Goal: Information Seeking & Learning: Learn about a topic

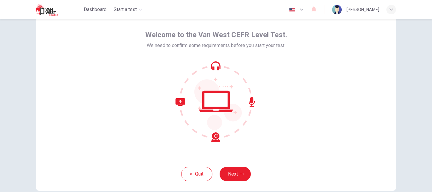
scroll to position [30, 0]
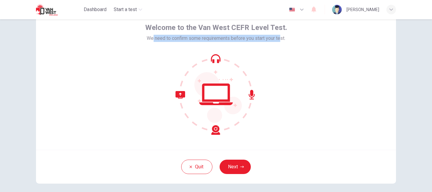
drag, startPoint x: 151, startPoint y: 37, endPoint x: 280, endPoint y: 39, distance: 129.4
click at [280, 39] on span "We need to confirm some requirements before you start your test." at bounding box center [216, 38] width 139 height 7
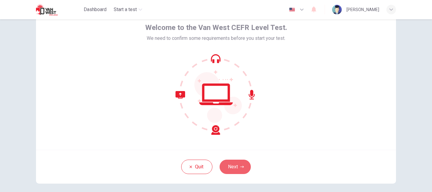
click at [239, 169] on button "Next" at bounding box center [235, 167] width 31 height 14
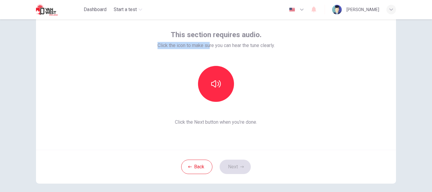
drag, startPoint x: 155, startPoint y: 47, endPoint x: 208, endPoint y: 45, distance: 52.6
click at [208, 45] on div "This section requires audio. Click the icon to make sure you can hear the tune …" at bounding box center [216, 78] width 360 height 144
click at [216, 89] on icon "button" at bounding box center [216, 84] width 10 height 10
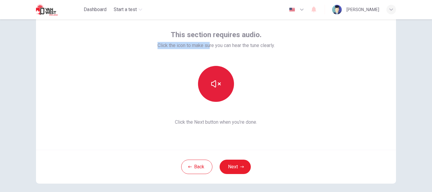
click at [216, 87] on icon "button" at bounding box center [216, 84] width 10 height 10
click at [216, 86] on icon "button" at bounding box center [216, 84] width 10 height 10
click at [218, 85] on icon "button" at bounding box center [216, 84] width 10 height 10
drag, startPoint x: 237, startPoint y: 94, endPoint x: 207, endPoint y: 83, distance: 31.6
click at [232, 92] on div at bounding box center [216, 84] width 65 height 36
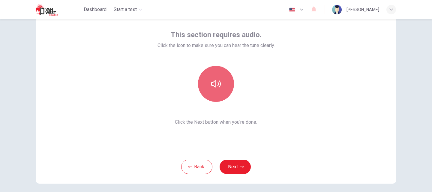
click at [207, 83] on button "button" at bounding box center [216, 84] width 36 height 36
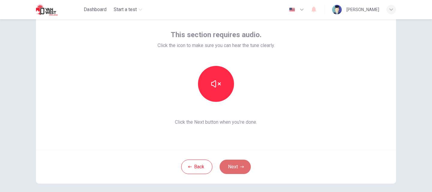
click at [233, 168] on button "Next" at bounding box center [235, 167] width 31 height 14
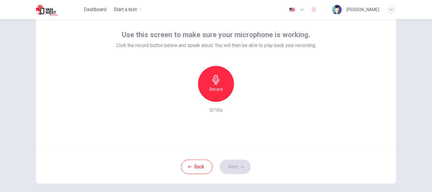
click at [221, 81] on div "Record" at bounding box center [216, 84] width 36 height 36
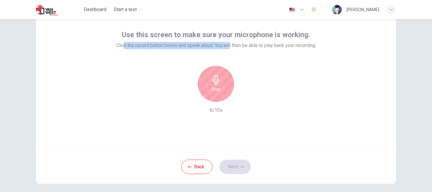
drag, startPoint x: 168, startPoint y: 54, endPoint x: 229, endPoint y: 47, distance: 61.3
click at [229, 47] on span "Click the record button below and speak aloud. You will then be able to play ba…" at bounding box center [216, 45] width 200 height 7
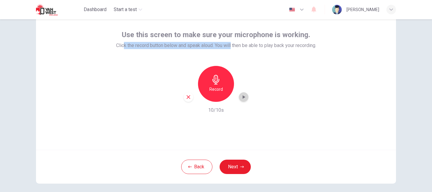
click at [242, 98] on icon "button" at bounding box center [244, 97] width 6 height 6
click at [229, 165] on button "Next" at bounding box center [235, 167] width 31 height 14
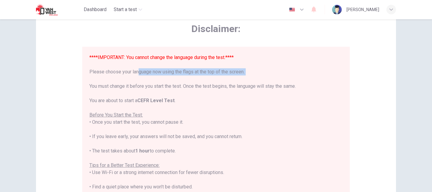
drag, startPoint x: 147, startPoint y: 71, endPoint x: 215, endPoint y: 77, distance: 68.4
click at [215, 77] on div "****IMPORTANT: You cannot change the language during the test.**** Please choos…" at bounding box center [215, 162] width 253 height 216
click at [144, 77] on div "****IMPORTANT: You cannot change the language during the test.**** Please choos…" at bounding box center [215, 162] width 253 height 216
click at [127, 74] on div "****IMPORTANT: You cannot change the language during the test.**** Please choos…" at bounding box center [215, 162] width 253 height 216
click at [300, 11] on icon "button" at bounding box center [301, 9] width 7 height 7
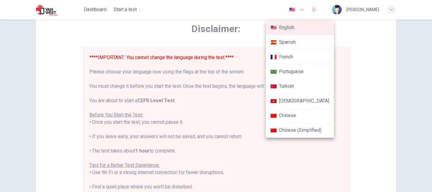
click at [287, 114] on li "Chinese" at bounding box center [300, 116] width 68 height 15
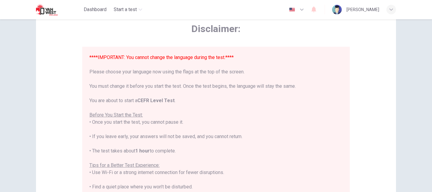
type input "zh"
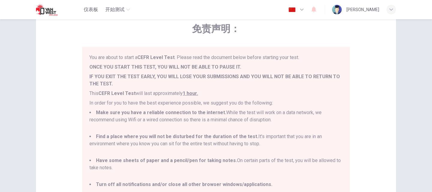
click at [303, 10] on icon "button" at bounding box center [301, 9] width 7 height 7
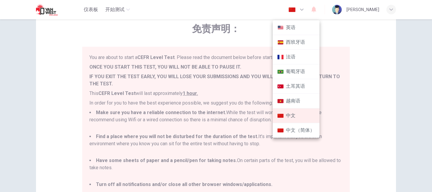
drag, startPoint x: 228, startPoint y: 81, endPoint x: 133, endPoint y: 62, distance: 97.0
click at [227, 81] on div at bounding box center [216, 96] width 432 height 192
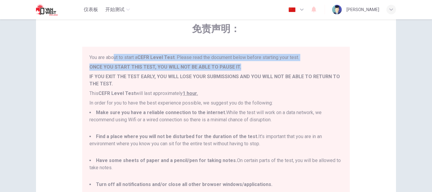
drag, startPoint x: 113, startPoint y: 54, endPoint x: 259, endPoint y: 65, distance: 146.4
click at [259, 65] on div "You are about to start a CEFR Level Test . Please read the document below befor…" at bounding box center [216, 134] width 268 height 174
click at [259, 65] on p "ONCE YOU START THIS TEST, YOU WILL NOT BE ABLE TO PAUSE IT." at bounding box center [215, 67] width 253 height 7
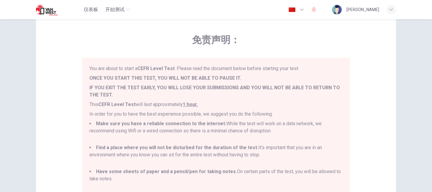
scroll to position [30, 0]
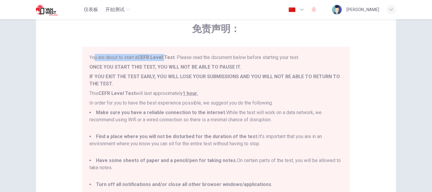
drag, startPoint x: 104, startPoint y: 58, endPoint x: 165, endPoint y: 59, distance: 60.4
click at [165, 59] on p "You are about to start a CEFR Level Test . Please read the document below befor…" at bounding box center [215, 57] width 253 height 7
click at [165, 59] on strong "CEFR Level Test" at bounding box center [156, 58] width 37 height 6
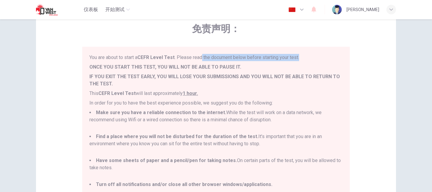
drag, startPoint x: 200, startPoint y: 57, endPoint x: 304, endPoint y: 59, distance: 104.2
click at [304, 59] on p "You are about to start a CEFR Level Test . Please read the document below befor…" at bounding box center [215, 57] width 253 height 7
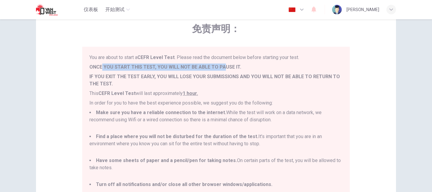
drag, startPoint x: 101, startPoint y: 69, endPoint x: 221, endPoint y: 68, distance: 120.1
click at [221, 68] on b "ONCE YOU START THIS TEST, YOU WILL NOT BE ABLE TO PAUSE IT." at bounding box center [165, 67] width 152 height 6
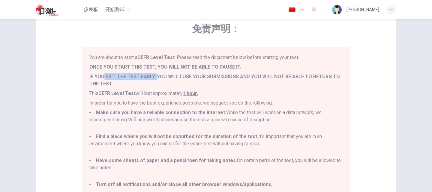
drag, startPoint x: 102, startPoint y: 78, endPoint x: 153, endPoint y: 75, distance: 50.6
click at [153, 75] on b "IF YOU EXIT THE TEST EARLY, YOU WILL LOSE YOUR SUBMISSIONS AND YOU WILL NOT BE …" at bounding box center [214, 80] width 251 height 13
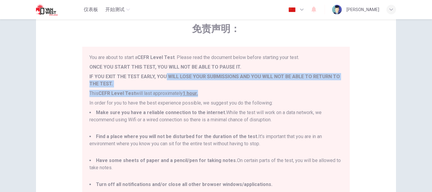
drag, startPoint x: 161, startPoint y: 77, endPoint x: 295, endPoint y: 94, distance: 135.0
click at [295, 94] on div "You are about to start a CEFR Level Test . Please read the document below befor…" at bounding box center [215, 138] width 253 height 168
click at [295, 94] on p "This CEFR Level Test will last approximately 1 hour." at bounding box center [215, 93] width 253 height 7
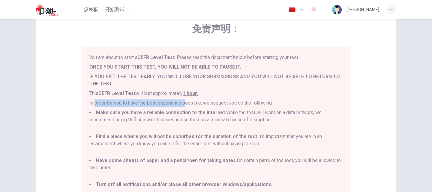
drag, startPoint x: 95, startPoint y: 100, endPoint x: 189, endPoint y: 99, distance: 94.6
click at [189, 99] on div "You are about to start a CEFR Level Test . Please read the document below befor…" at bounding box center [215, 138] width 253 height 168
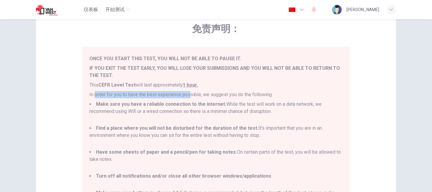
scroll to position [9, 0]
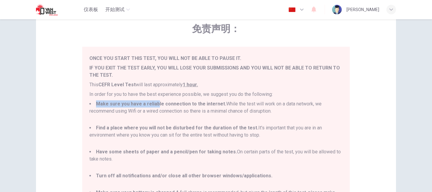
drag, startPoint x: 95, startPoint y: 106, endPoint x: 155, endPoint y: 104, distance: 60.1
click at [155, 104] on b "Make sure you have a reliable connection to the internet." at bounding box center [161, 104] width 130 height 6
click at [216, 116] on li "Make sure you have a reliable connection to the internet. While the test will w…" at bounding box center [215, 112] width 253 height 22
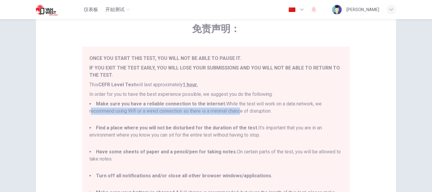
drag, startPoint x: 94, startPoint y: 111, endPoint x: 240, endPoint y: 111, distance: 145.6
click at [240, 111] on li "Make sure you have a reliable connection to the internet. While the test will w…" at bounding box center [215, 112] width 253 height 22
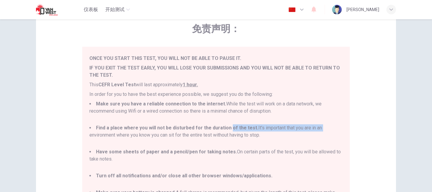
drag, startPoint x: 225, startPoint y: 127, endPoint x: 314, endPoint y: 131, distance: 89.6
click at [314, 131] on li "Find a place where you will not be disturbed for the duration of the test. It's…" at bounding box center [215, 136] width 253 height 22
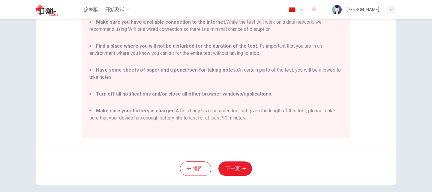
scroll to position [120, 0]
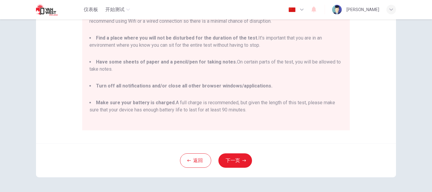
drag, startPoint x: 157, startPoint y: 46, endPoint x: 242, endPoint y: 67, distance: 87.8
click at [242, 67] on ul "Make sure you have a reliable connection to the internet. While the test will w…" at bounding box center [215, 66] width 253 height 110
click at [237, 62] on li "Have some sheets of paper and a pencil/pen for taking notes. On certain parts o…" at bounding box center [215, 70] width 253 height 22
drag, startPoint x: 274, startPoint y: 65, endPoint x: 293, endPoint y: 65, distance: 18.9
click at [293, 65] on li "Have some sheets of paper and a pencil/pen for taking notes. On certain parts o…" at bounding box center [215, 70] width 253 height 22
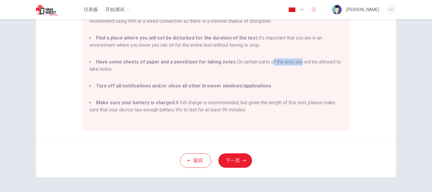
click at [293, 65] on li "Have some sheets of paper and a pencil/pen for taking notes. On certain parts o…" at bounding box center [215, 70] width 253 height 22
drag, startPoint x: 97, startPoint y: 86, endPoint x: 155, endPoint y: 83, distance: 57.5
click at [155, 83] on li "Turn off all notifications and/or close all other browser windows/applications." at bounding box center [215, 90] width 253 height 14
drag, startPoint x: 144, startPoint y: 90, endPoint x: 148, endPoint y: 88, distance: 4.2
click at [144, 90] on li "Turn off all notifications and/or close all other browser windows/applications." at bounding box center [215, 90] width 253 height 14
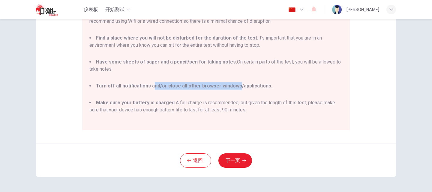
drag, startPoint x: 150, startPoint y: 87, endPoint x: 232, endPoint y: 84, distance: 82.0
click at [232, 84] on b "Turn off all notifications and/or close all other browser windows/applications." at bounding box center [184, 86] width 177 height 6
click at [205, 87] on b "Turn off all notifications and/or close all other browser windows/applications." at bounding box center [184, 86] width 177 height 6
click at [190, 110] on li "Make sure your battery is charged. A full charge is recommended, but given the …" at bounding box center [215, 110] width 253 height 22
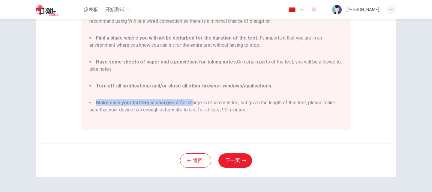
drag, startPoint x: 92, startPoint y: 101, endPoint x: 186, endPoint y: 105, distance: 94.1
click at [186, 105] on li "Make sure your battery is charged. A full charge is recommended, but given the …" at bounding box center [215, 110] width 253 height 22
click at [187, 105] on li "Make sure your battery is charged. A full charge is recommended, but given the …" at bounding box center [215, 110] width 253 height 22
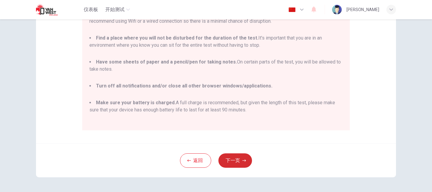
click at [245, 163] on button "下一页" at bounding box center [236, 161] width 34 height 14
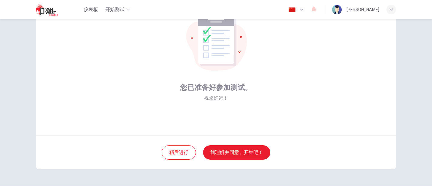
scroll to position [58, 0]
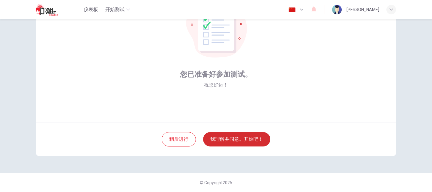
click at [236, 143] on button "我理解并同意。开始吧！" at bounding box center [236, 139] width 67 height 14
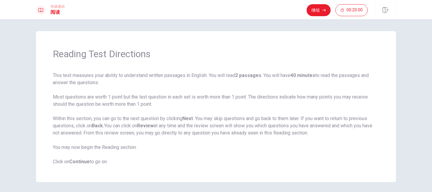
drag, startPoint x: 52, startPoint y: 76, endPoint x: 99, endPoint y: 76, distance: 47.1
click at [99, 76] on span "This test measures your ability to understand written passages in English. You …" at bounding box center [216, 119] width 327 height 94
drag, startPoint x: 156, startPoint y: 98, endPoint x: 164, endPoint y: 98, distance: 7.5
drag, startPoint x: 171, startPoint y: 98, endPoint x: 188, endPoint y: 98, distance: 17.1
click at [188, 98] on span "This test measures your ability to understand written passages in English. You …" at bounding box center [216, 119] width 327 height 94
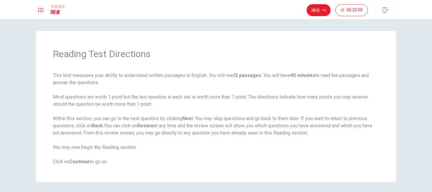
drag, startPoint x: 320, startPoint y: 6, endPoint x: 315, endPoint y: 6, distance: 4.8
click at [319, 6] on button "继续" at bounding box center [319, 10] width 24 height 12
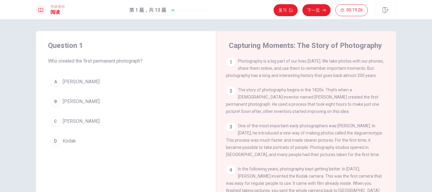
drag, startPoint x: 95, startPoint y: 62, endPoint x: 192, endPoint y: 65, distance: 97.9
click at [125, 62] on span "Who created the first permanent photograph?" at bounding box center [126, 61] width 156 height 7
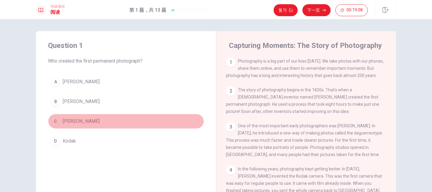
click at [63, 121] on span "Joseph Nicéphore Niépce" at bounding box center [81, 121] width 37 height 7
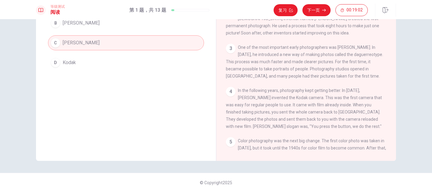
scroll to position [19, 0]
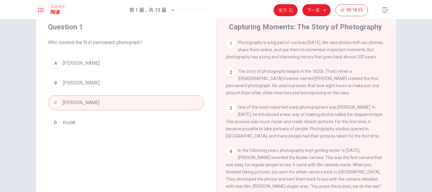
drag, startPoint x: 272, startPoint y: 86, endPoint x: 310, endPoint y: 87, distance: 38.4
click at [310, 87] on span "The story of photography begins in the 1820s. That's when a French inventor nam…" at bounding box center [302, 82] width 153 height 26
click at [311, 11] on button "下一页" at bounding box center [317, 10] width 28 height 12
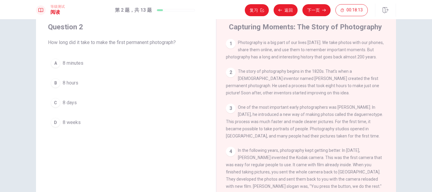
drag, startPoint x: 299, startPoint y: 80, endPoint x: 336, endPoint y: 77, distance: 37.4
click at [336, 77] on div "2 The story of photography begins in the 1820s. That's when a French inventor n…" at bounding box center [306, 82] width 161 height 29
click at [66, 82] on span "8 hours" at bounding box center [71, 83] width 16 height 7
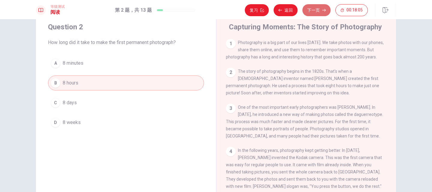
click at [322, 9] on icon "button" at bounding box center [324, 10] width 4 height 4
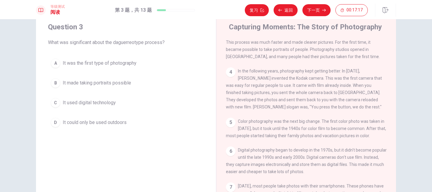
scroll to position [90, 0]
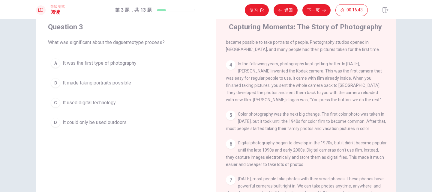
drag, startPoint x: 266, startPoint y: 97, endPoint x: 279, endPoint y: 100, distance: 13.4
click at [277, 99] on span "In the following years, photography kept getting better. In 1888, George Eastma…" at bounding box center [304, 82] width 156 height 41
drag, startPoint x: 258, startPoint y: 71, endPoint x: 294, endPoint y: 71, distance: 35.7
click at [294, 71] on span "In the following years, photography kept getting better. In 1888, George Eastma…" at bounding box center [304, 82] width 156 height 41
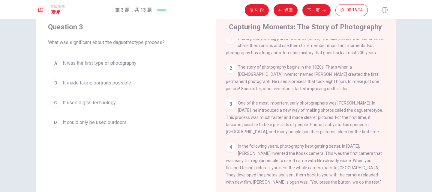
scroll to position [1, 0]
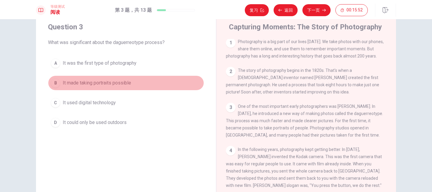
click at [96, 83] on span "It made taking portraits possible" at bounding box center [97, 83] width 68 height 7
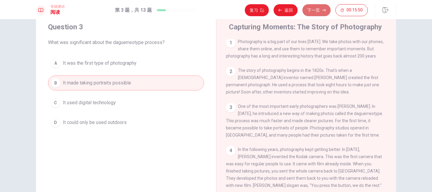
click at [312, 11] on button "下一页" at bounding box center [317, 10] width 28 height 12
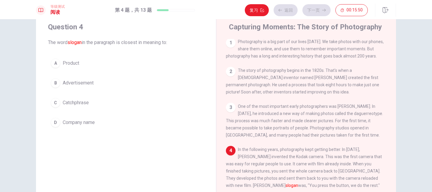
scroll to position [41, 0]
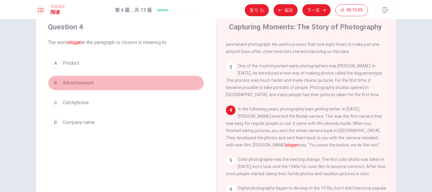
click at [82, 83] on span "Advertisement" at bounding box center [78, 83] width 31 height 7
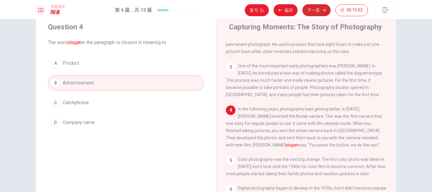
click at [319, 10] on button "下一页" at bounding box center [317, 10] width 28 height 12
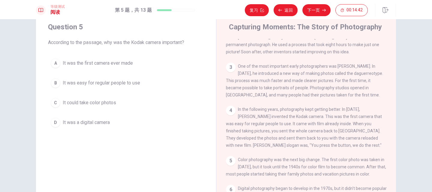
scroll to position [31, 0]
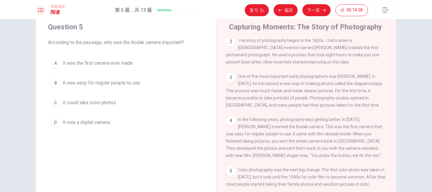
click at [109, 85] on span "It was easy for regular people to use" at bounding box center [101, 83] width 77 height 7
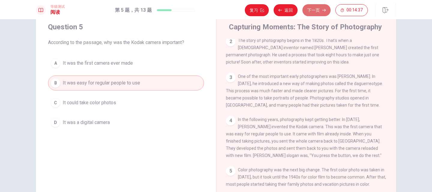
click at [321, 9] on button "下一页" at bounding box center [317, 10] width 28 height 12
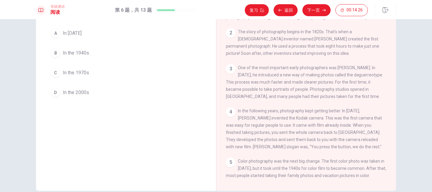
scroll to position [1, 0]
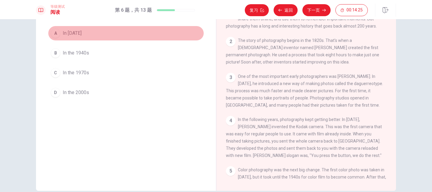
click at [70, 32] on span "In 1861" at bounding box center [72, 33] width 19 height 7
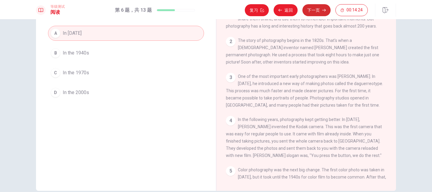
click at [310, 11] on button "下一页" at bounding box center [317, 10] width 28 height 12
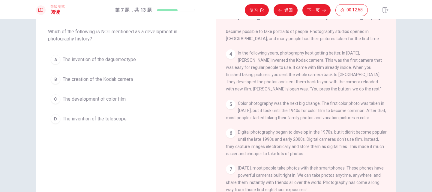
scroll to position [26, 0]
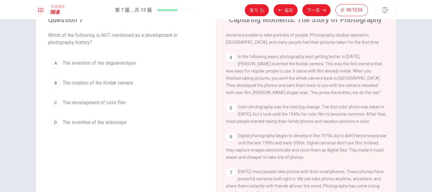
drag, startPoint x: 99, startPoint y: 33, endPoint x: 156, endPoint y: 35, distance: 57.7
click at [156, 35] on span "Which of the following is NOT mentioned as a development in photography history?" at bounding box center [126, 39] width 156 height 14
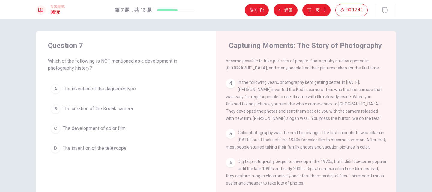
click at [117, 150] on span "The invention of the telescope" at bounding box center [95, 148] width 64 height 7
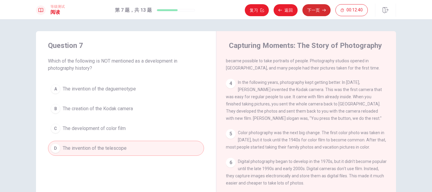
click at [317, 13] on button "下一页" at bounding box center [317, 10] width 28 height 12
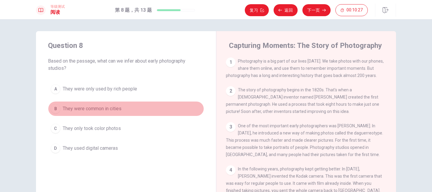
click at [106, 108] on span "They were common in cities" at bounding box center [92, 108] width 59 height 7
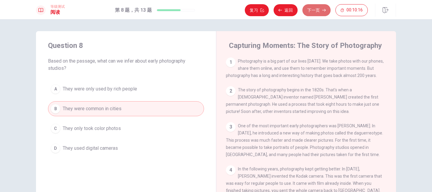
click at [318, 9] on button "下一页" at bounding box center [317, 10] width 28 height 12
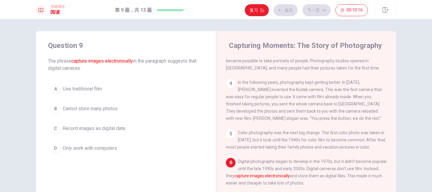
scroll to position [91, 0]
drag, startPoint x: 270, startPoint y: 176, endPoint x: 301, endPoint y: 175, distance: 31.5
click at [290, 175] on font "capture images electronically" at bounding box center [263, 176] width 56 height 5
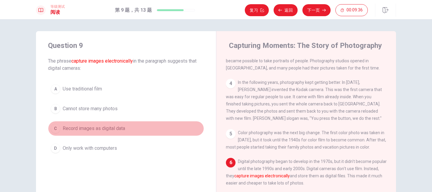
click at [106, 131] on span "Record images as digital data" at bounding box center [94, 128] width 62 height 7
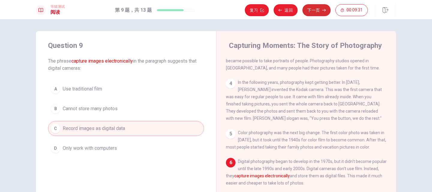
click at [324, 7] on button "下一页" at bounding box center [317, 10] width 28 height 12
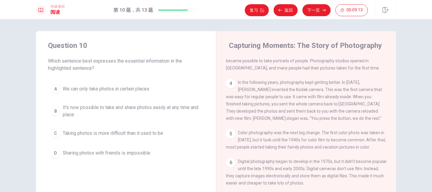
click at [120, 108] on span "It's now possible to take and share photos easily at any time and place" at bounding box center [132, 111] width 139 height 14
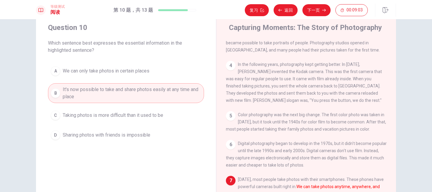
scroll to position [0, 0]
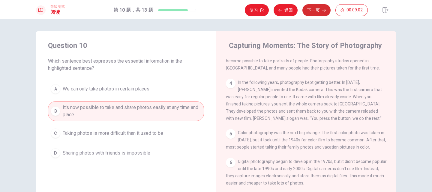
click at [317, 7] on button "下一页" at bounding box center [317, 10] width 28 height 12
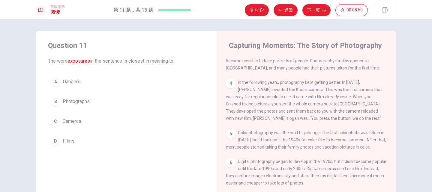
drag, startPoint x: 67, startPoint y: 61, endPoint x: 97, endPoint y: 63, distance: 30.1
click at [97, 63] on span "The word exposures in the sentence is closest in meaning to:" at bounding box center [126, 61] width 156 height 7
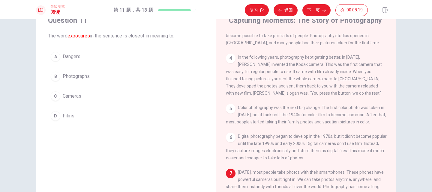
scroll to position [19, 0]
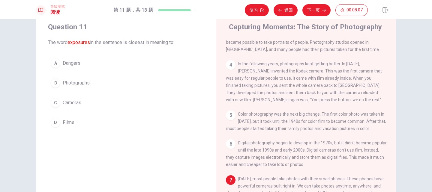
click at [67, 122] on span "Films" at bounding box center [69, 122] width 12 height 7
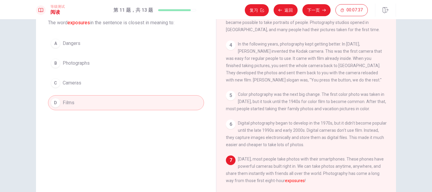
scroll to position [0, 0]
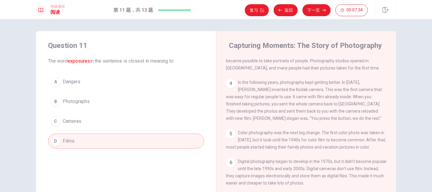
drag, startPoint x: 143, startPoint y: 59, endPoint x: 162, endPoint y: 60, distance: 18.6
click at [162, 60] on span "The word exposures in the sentence is closest in meaning to:" at bounding box center [126, 61] width 156 height 7
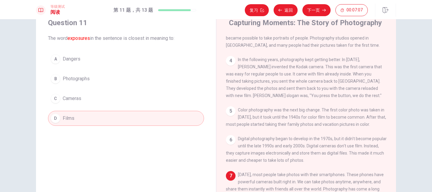
scroll to position [30, 0]
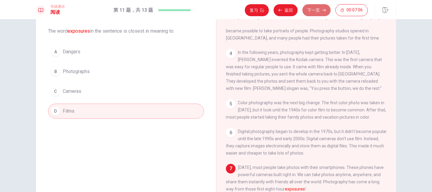
click at [320, 13] on button "下一页" at bounding box center [317, 10] width 28 height 12
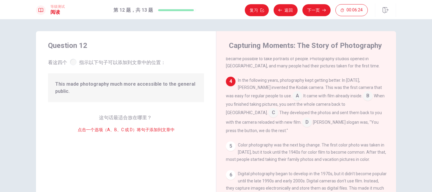
scroll to position [97, 0]
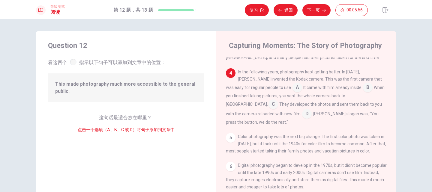
click at [278, 100] on input at bounding box center [274, 105] width 10 height 10
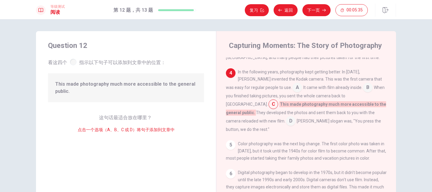
click at [278, 101] on input at bounding box center [274, 105] width 10 height 10
click at [318, 13] on button "下一页" at bounding box center [317, 10] width 28 height 12
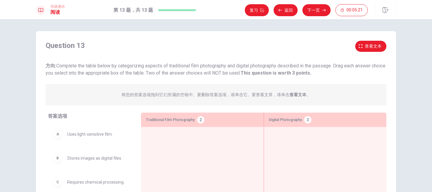
drag, startPoint x: 56, startPoint y: 66, endPoint x: 87, endPoint y: 68, distance: 30.7
click at [87, 68] on span "方向: Complete the table below by categorizing aspects of traditional film photog…" at bounding box center [216, 69] width 340 height 13
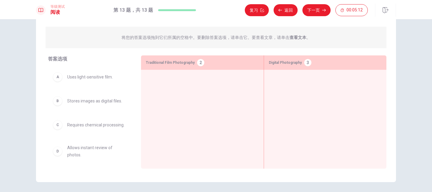
scroll to position [60, 0]
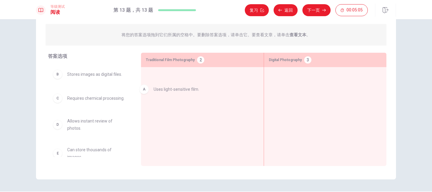
drag, startPoint x: 85, startPoint y: 77, endPoint x: 193, endPoint y: 89, distance: 108.7
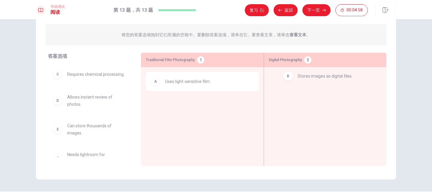
drag, startPoint x: 68, startPoint y: 79, endPoint x: 298, endPoint y: 80, distance: 230.3
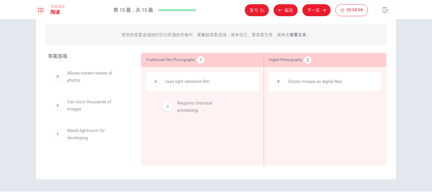
drag, startPoint x: 77, startPoint y: 81, endPoint x: 189, endPoint y: 111, distance: 115.7
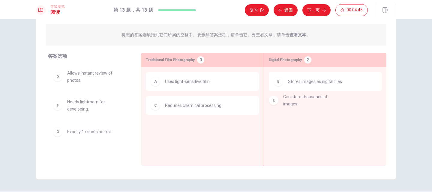
drag, startPoint x: 76, startPoint y: 109, endPoint x: 295, endPoint y: 104, distance: 219.6
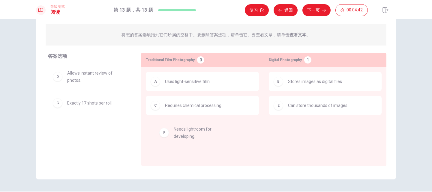
drag, startPoint x: 72, startPoint y: 104, endPoint x: 182, endPoint y: 136, distance: 114.2
drag, startPoint x: 155, startPoint y: 122, endPoint x: 186, endPoint y: 131, distance: 31.8
drag, startPoint x: 87, startPoint y: 106, endPoint x: 195, endPoint y: 129, distance: 110.5
drag, startPoint x: 195, startPoint y: 127, endPoint x: 334, endPoint y: 128, distance: 139.9
drag, startPoint x: 290, startPoint y: 134, endPoint x: 175, endPoint y: 137, distance: 115.6
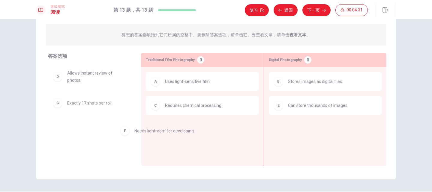
drag, startPoint x: 340, startPoint y: 132, endPoint x: 183, endPoint y: 135, distance: 157.1
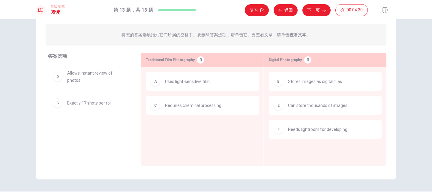
click at [283, 128] on div "F Needs lightroom for developing." at bounding box center [325, 130] width 103 height 10
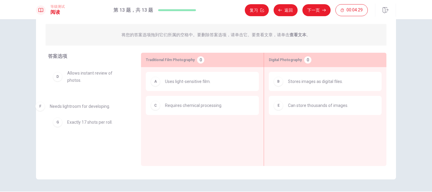
drag, startPoint x: 278, startPoint y: 130, endPoint x: 51, endPoint y: 98, distance: 229.2
drag, startPoint x: 84, startPoint y: 80, endPoint x: 305, endPoint y: 136, distance: 228.6
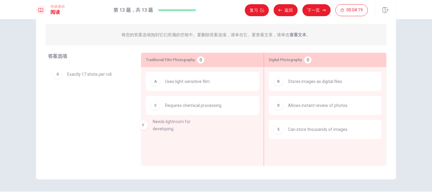
drag, startPoint x: 95, startPoint y: 78, endPoint x: 184, endPoint y: 128, distance: 102.5
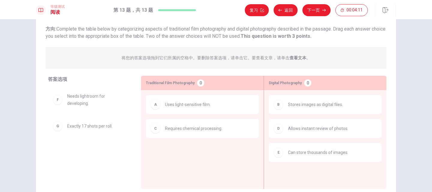
scroll to position [30, 0]
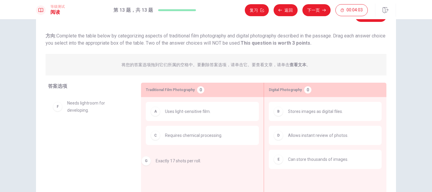
drag, startPoint x: 81, startPoint y: 139, endPoint x: 175, endPoint y: 167, distance: 97.8
drag, startPoint x: 156, startPoint y: 135, endPoint x: 204, endPoint y: 123, distance: 48.6
drag, startPoint x: 93, startPoint y: 108, endPoint x: 192, endPoint y: 161, distance: 112.8
drag, startPoint x: 71, startPoint y: 115, endPoint x: 301, endPoint y: 192, distance: 242.1
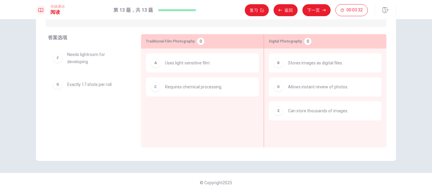
drag, startPoint x: 98, startPoint y: 77, endPoint x: 100, endPoint y: 74, distance: 3.8
click at [100, 76] on div "F Needs lightroom for developing. G Exactly 17 shots per roll." at bounding box center [89, 92] width 83 height 92
click at [61, 60] on div "F Needs lightroom for developing." at bounding box center [90, 58] width 74 height 14
drag, startPoint x: 194, startPoint y: 104, endPoint x: 165, endPoint y: 114, distance: 30.9
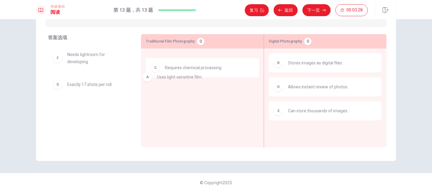
drag, startPoint x: 163, startPoint y: 90, endPoint x: 152, endPoint y: 78, distance: 15.7
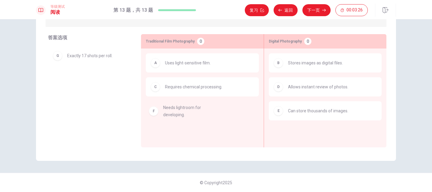
drag, startPoint x: 77, startPoint y: 57, endPoint x: 177, endPoint y: 108, distance: 112.8
drag, startPoint x: 84, startPoint y: 62, endPoint x: 210, endPoint y: 56, distance: 125.9
click at [304, 65] on span "Stores images as digital files." at bounding box center [315, 62] width 55 height 7
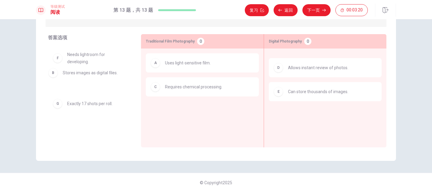
drag, startPoint x: 242, startPoint y: 68, endPoint x: 72, endPoint y: 76, distance: 169.9
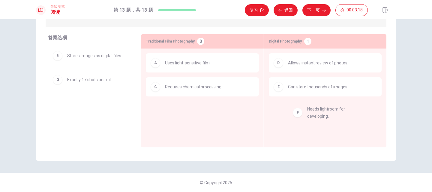
drag, startPoint x: 81, startPoint y: 83, endPoint x: 326, endPoint y: 114, distance: 247.6
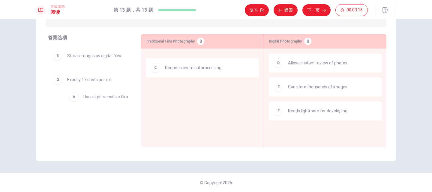
drag, startPoint x: 161, startPoint y: 67, endPoint x: 75, endPoint y: 111, distance: 96.8
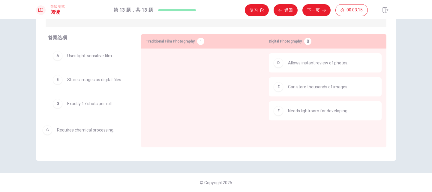
drag, startPoint x: 97, startPoint y: 124, endPoint x: 75, endPoint y: 139, distance: 26.3
drag, startPoint x: 134, startPoint y: 101, endPoint x: 200, endPoint y: 80, distance: 69.9
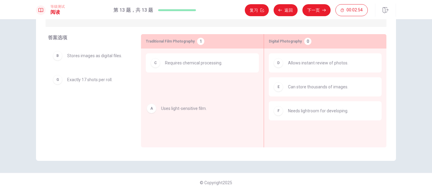
drag, startPoint x: 98, startPoint y: 62, endPoint x: 197, endPoint y: 115, distance: 111.6
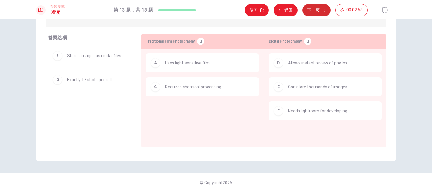
click at [321, 11] on button "下一页" at bounding box center [317, 10] width 28 height 12
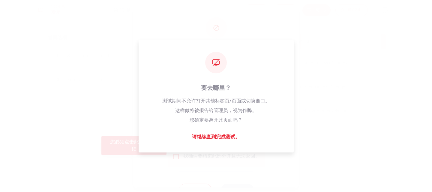
scroll to position [20, 0]
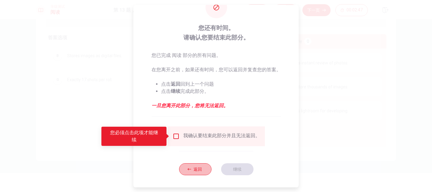
drag, startPoint x: 198, startPoint y: 171, endPoint x: 205, endPoint y: 166, distance: 8.4
click at [198, 171] on button "返回" at bounding box center [195, 170] width 32 height 12
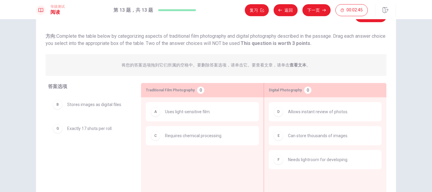
scroll to position [0, 0]
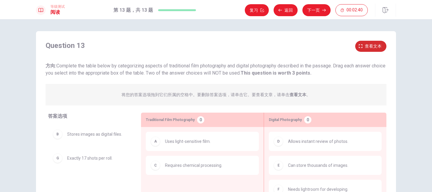
click at [363, 46] on button "查看文本" at bounding box center [371, 46] width 31 height 11
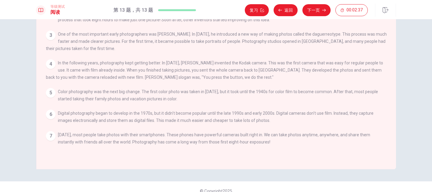
scroll to position [79, 0]
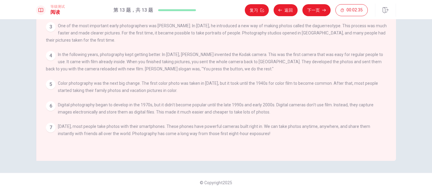
drag, startPoint x: 58, startPoint y: 105, endPoint x: 140, endPoint y: 111, distance: 82.1
click at [140, 111] on div "6 Digital photography began to develop in the 1970s, but it didn't become popul…" at bounding box center [216, 108] width 341 height 14
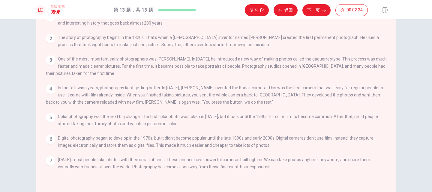
scroll to position [19, 0]
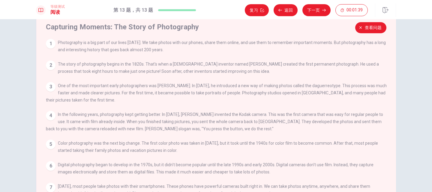
click at [217, 147] on span "Color photography was the next big change. The first color photo was taken in 1…" at bounding box center [218, 147] width 320 height 12
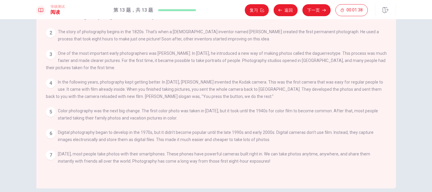
scroll to position [79, 0]
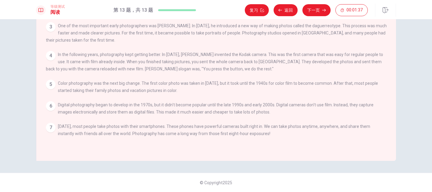
drag, startPoint x: 280, startPoint y: 84, endPoint x: 321, endPoint y: 80, distance: 40.4
click at [321, 80] on div "1 Photography is a big part of our lives today. We take photos with our phones,…" at bounding box center [220, 62] width 349 height 166
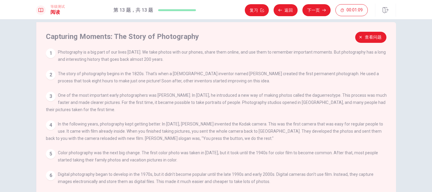
scroll to position [0, 0]
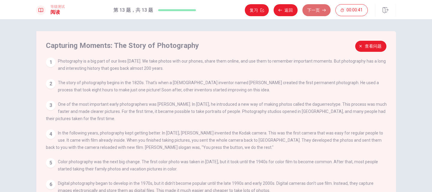
click at [312, 9] on button "下一页" at bounding box center [317, 10] width 28 height 12
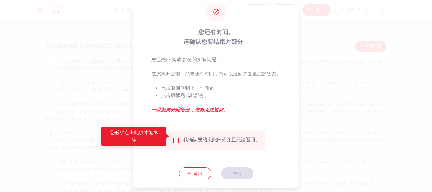
scroll to position [20, 0]
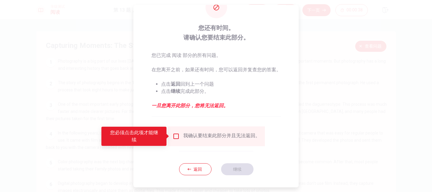
click at [178, 136] on input "您必须点击此项才能继续" at bounding box center [175, 136] width 7 height 7
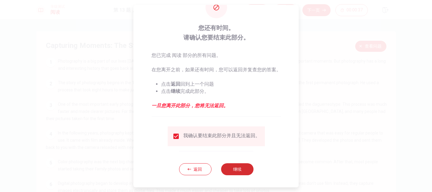
click at [240, 170] on button "继续" at bounding box center [237, 170] width 32 height 12
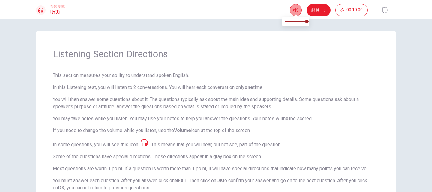
click at [297, 10] on icon "button" at bounding box center [296, 10] width 5 height 5
click at [298, 10] on icon "button" at bounding box center [296, 10] width 5 height 5
type input "1"
drag, startPoint x: 301, startPoint y: 21, endPoint x: 299, endPoint y: 54, distance: 33.1
click at [309, 22] on span at bounding box center [307, 22] width 4 height 4
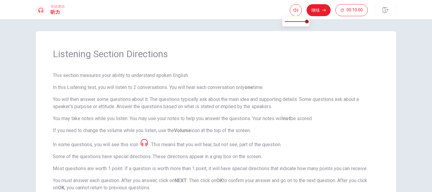
click at [289, 64] on div "Listening Section Directions This section measures your ability to understand s…" at bounding box center [216, 141] width 360 height 221
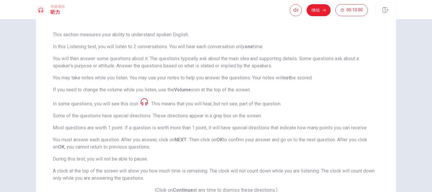
scroll to position [30, 0]
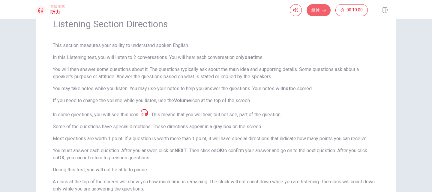
drag, startPoint x: 323, startPoint y: 12, endPoint x: 326, endPoint y: 17, distance: 5.2
click at [323, 12] on button "继续" at bounding box center [319, 10] width 24 height 12
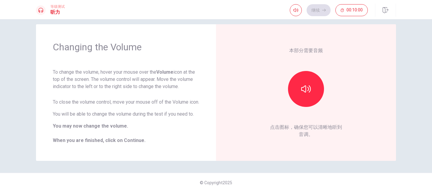
scroll to position [14, 0]
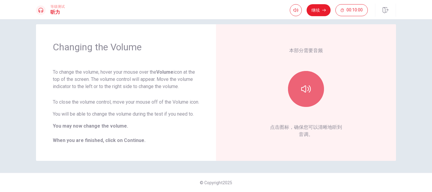
click at [303, 88] on icon "button" at bounding box center [306, 89] width 10 height 7
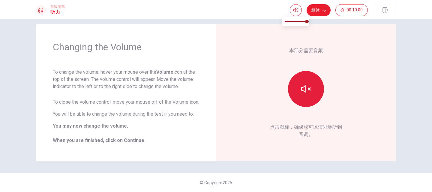
click at [309, 89] on icon "button" at bounding box center [306, 89] width 10 height 10
click at [304, 86] on icon "button" at bounding box center [306, 89] width 10 height 10
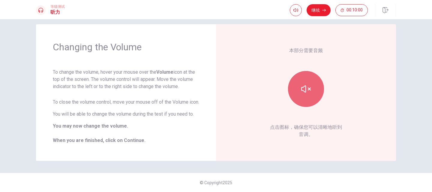
click at [304, 89] on icon "button" at bounding box center [306, 89] width 10 height 10
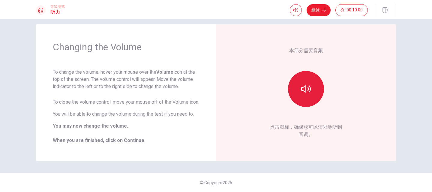
click at [304, 89] on icon "button" at bounding box center [306, 89] width 10 height 10
click at [305, 89] on icon "button" at bounding box center [306, 89] width 10 height 10
click at [305, 89] on icon "button" at bounding box center [306, 89] width 10 height 7
click at [305, 87] on icon "button" at bounding box center [306, 89] width 10 height 7
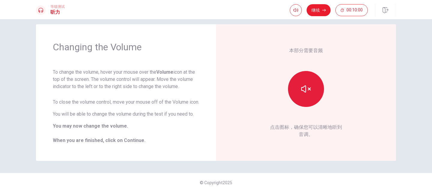
click at [304, 84] on icon "button" at bounding box center [306, 89] width 10 height 10
click at [307, 84] on icon "button" at bounding box center [306, 89] width 10 height 10
click at [302, 86] on icon "button" at bounding box center [306, 89] width 10 height 10
click at [303, 84] on icon "button" at bounding box center [306, 89] width 10 height 10
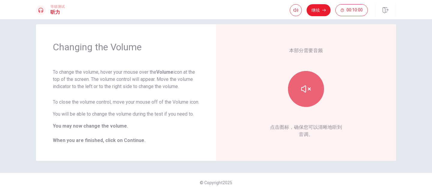
click at [303, 84] on icon "button" at bounding box center [306, 89] width 10 height 10
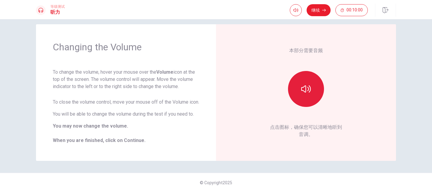
click at [302, 86] on icon "button" at bounding box center [306, 89] width 10 height 7
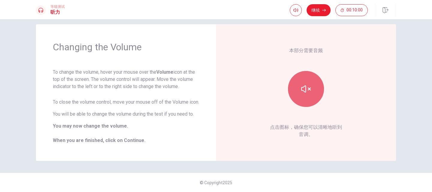
click at [303, 84] on icon "button" at bounding box center [306, 89] width 10 height 10
click at [280, 102] on div at bounding box center [306, 89] width 65 height 36
click at [300, 75] on button "button" at bounding box center [306, 89] width 36 height 36
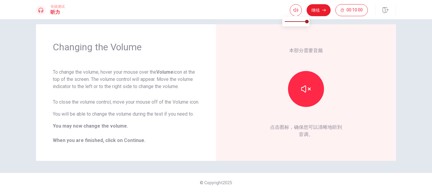
click at [288, 20] on span at bounding box center [296, 21] width 22 height 8
type input "1"
drag, startPoint x: 309, startPoint y: 23, endPoint x: 314, endPoint y: 24, distance: 5.5
click at [314, 24] on body "This site uses cookies, as explained in our Privacy Policy . If you agree to th…" at bounding box center [216, 96] width 432 height 192
click at [314, 93] on button "button" at bounding box center [306, 89] width 36 height 36
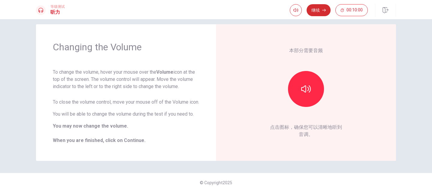
click at [318, 11] on button "继续" at bounding box center [319, 10] width 24 height 12
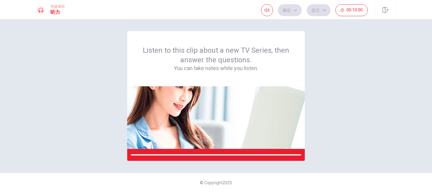
scroll to position [0, 0]
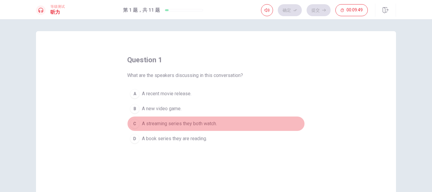
click at [168, 124] on span "A streaming series they both watch." at bounding box center [179, 123] width 75 height 7
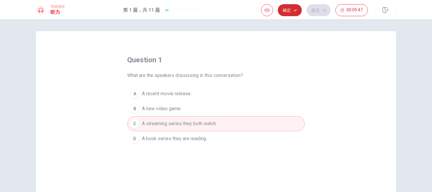
click at [286, 8] on button "确定" at bounding box center [290, 10] width 24 height 12
click at [319, 11] on button "提交" at bounding box center [319, 10] width 24 height 12
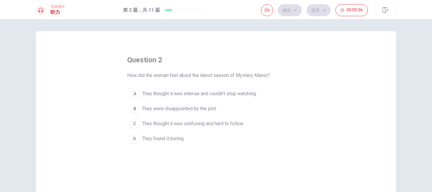
drag, startPoint x: 151, startPoint y: 72, endPoint x: 195, endPoint y: 78, distance: 43.9
click at [195, 78] on span "How did the woman feel about the latest season of Mystery Manor?" at bounding box center [198, 75] width 143 height 7
click at [191, 93] on span "They thought it was intense and couldn’t stop watching." at bounding box center [199, 93] width 115 height 7
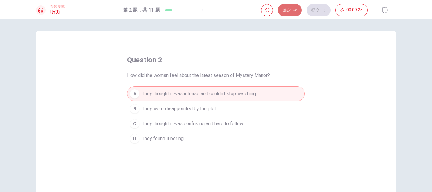
click at [289, 10] on button "确定" at bounding box center [290, 10] width 24 height 12
click at [322, 12] on button "提交" at bounding box center [319, 10] width 24 height 12
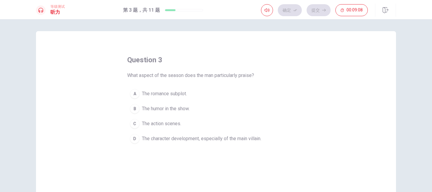
click at [251, 140] on span "The character development, especially of the main villain." at bounding box center [202, 138] width 120 height 7
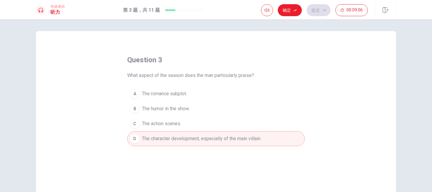
click at [293, 12] on button "确定" at bounding box center [290, 10] width 24 height 12
click at [314, 8] on button "提交" at bounding box center [319, 10] width 24 height 12
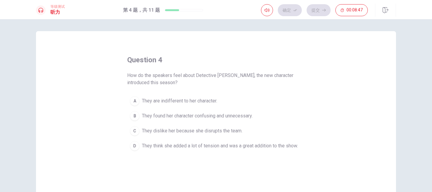
click at [227, 144] on span "They think she added a lot of tension and was a great addition to the show." at bounding box center [220, 146] width 156 height 7
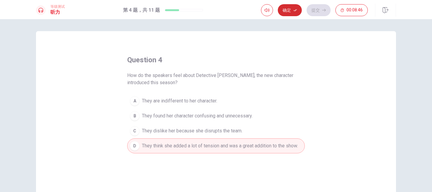
click at [289, 9] on button "确定" at bounding box center [290, 10] width 24 height 12
click at [316, 10] on button "提交" at bounding box center [319, 10] width 24 height 12
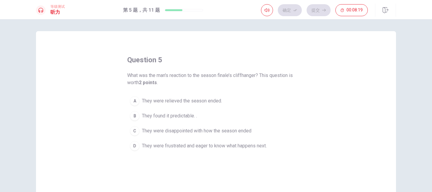
click at [160, 146] on span "They were frustrated and eager to know what happens next." at bounding box center [204, 146] width 125 height 7
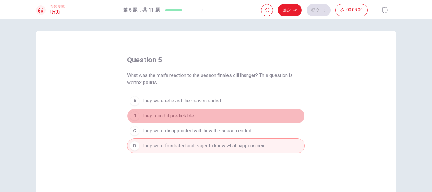
click at [182, 113] on span "They found it predictable. ." at bounding box center [169, 116] width 55 height 7
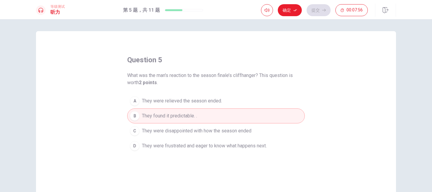
scroll to position [30, 0]
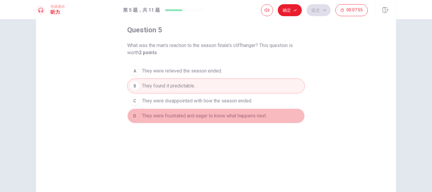
click at [174, 115] on span "They were frustrated and eager to know what happens next." at bounding box center [204, 116] width 125 height 7
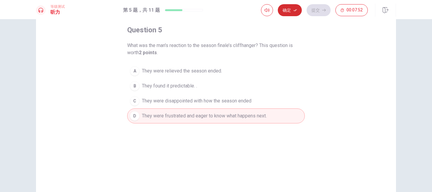
click at [283, 10] on button "确定" at bounding box center [290, 10] width 24 height 12
click at [319, 14] on button "提交" at bounding box center [319, 10] width 24 height 12
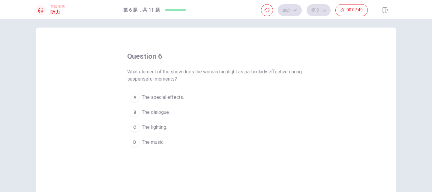
scroll to position [0, 0]
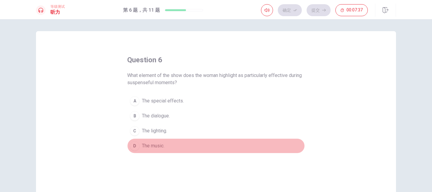
click at [154, 143] on span "The music." at bounding box center [153, 146] width 23 height 7
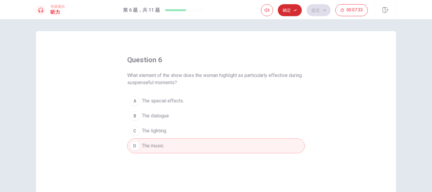
click at [292, 9] on button "确定" at bounding box center [290, 10] width 24 height 12
click at [314, 11] on button "提交" at bounding box center [319, 10] width 24 height 12
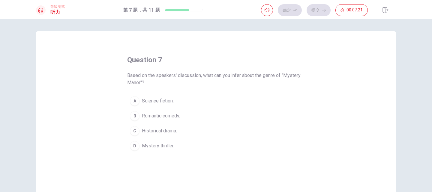
click at [180, 152] on button "D Mystery thriller." at bounding box center [216, 146] width 178 height 15
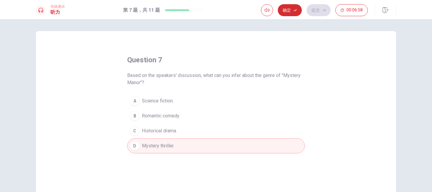
click at [289, 13] on button "确定" at bounding box center [290, 10] width 24 height 12
click at [319, 13] on button "提交" at bounding box center [319, 10] width 24 height 12
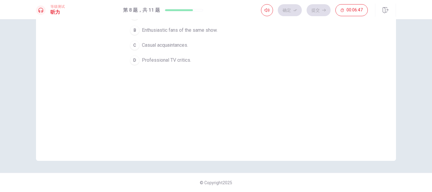
scroll to position [19, 0]
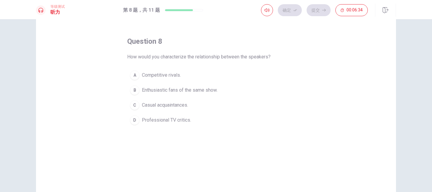
click at [169, 89] on span "Enthusiastic fans of the same show." at bounding box center [180, 90] width 76 height 7
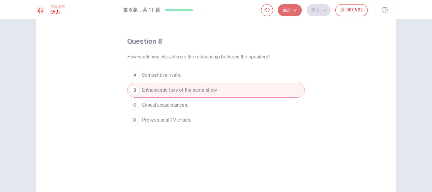
click at [297, 14] on button "确定" at bounding box center [290, 10] width 24 height 12
click at [313, 14] on button "提交" at bounding box center [319, 10] width 24 height 12
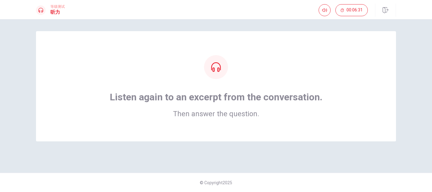
scroll to position [0, 0]
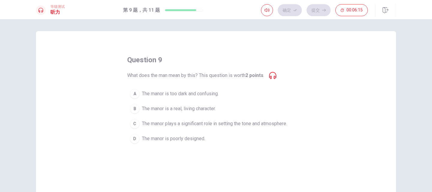
click at [241, 125] on span "The manor plays a significant role in setting the tone and atmosphere." at bounding box center [214, 123] width 145 height 7
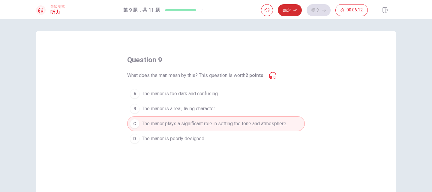
click at [293, 11] on button "确定" at bounding box center [290, 10] width 24 height 12
click at [326, 12] on button "提交" at bounding box center [319, 10] width 24 height 12
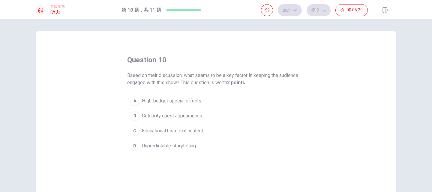
click at [151, 145] on span "Unpredictable storytelling." at bounding box center [169, 146] width 55 height 7
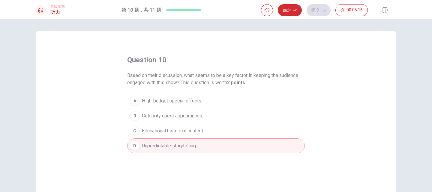
click at [287, 7] on button "确定" at bounding box center [290, 10] width 24 height 12
click at [317, 15] on button "提交" at bounding box center [319, 10] width 24 height 12
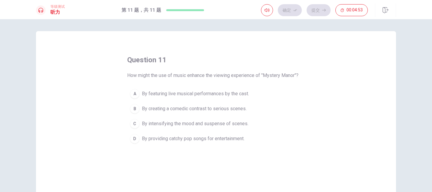
click at [238, 125] on span "By intensifying the mood and suspense of scenes." at bounding box center [195, 123] width 107 height 7
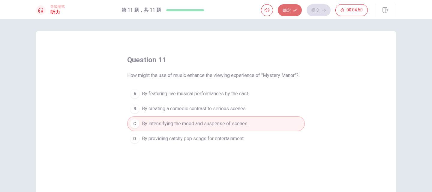
click at [291, 11] on button "确定" at bounding box center [290, 10] width 24 height 12
click at [319, 14] on button "提交" at bounding box center [319, 10] width 24 height 12
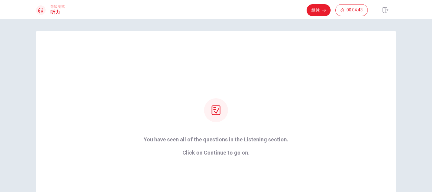
click at [319, 8] on button "继续" at bounding box center [319, 10] width 24 height 12
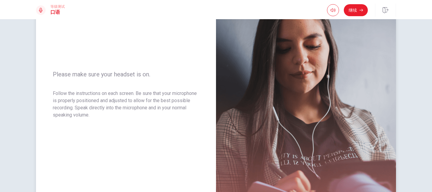
scroll to position [60, 0]
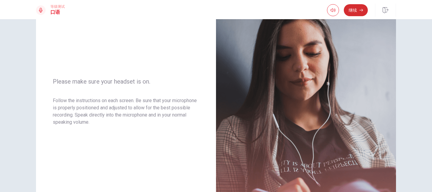
click at [351, 10] on button "继续" at bounding box center [356, 10] width 24 height 12
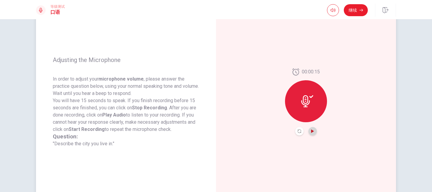
click at [311, 131] on icon "Play Audio" at bounding box center [312, 132] width 3 height 4
click at [298, 132] on icon "Record Again" at bounding box center [300, 132] width 4 height 4
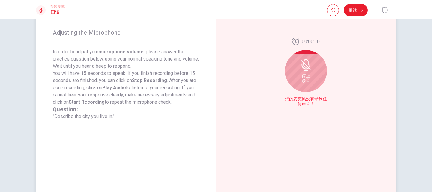
scroll to position [90, 0]
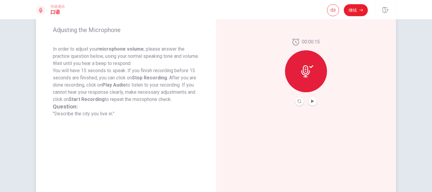
drag, startPoint x: 50, startPoint y: 48, endPoint x: 115, endPoint y: 51, distance: 64.9
click at [115, 51] on div "Adjusting the Microphone In order to adjust your microphone volume , please ans…" at bounding box center [126, 72] width 180 height 262
click at [298, 102] on icon "Record Again" at bounding box center [300, 102] width 4 height 4
click at [313, 103] on button "Play Audio" at bounding box center [313, 101] width 8 height 8
click at [311, 103] on icon "Pause Audio" at bounding box center [312, 102] width 3 height 4
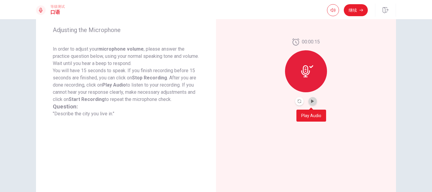
click at [309, 103] on button "Play Audio" at bounding box center [313, 101] width 8 height 8
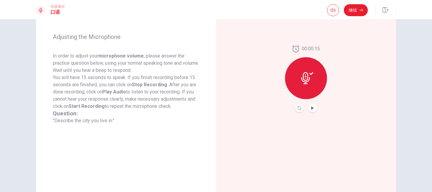
scroll to position [72, 0]
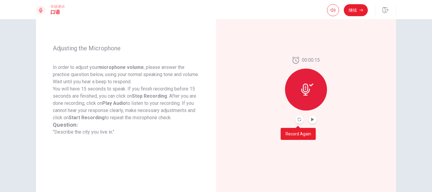
click at [296, 120] on button "Record Again" at bounding box center [299, 120] width 8 height 8
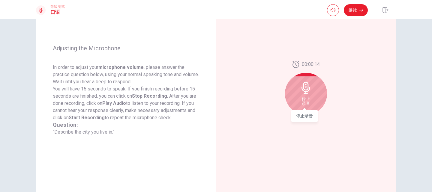
click at [302, 98] on span "停止 录音" at bounding box center [306, 101] width 8 height 10
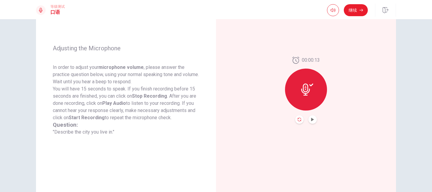
click at [298, 120] on icon "Record Again" at bounding box center [300, 120] width 4 height 4
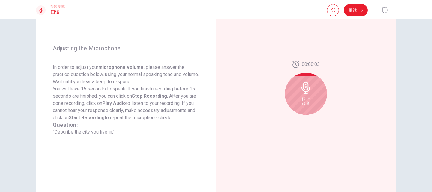
click at [306, 97] on span "停止 录音" at bounding box center [306, 101] width 8 height 10
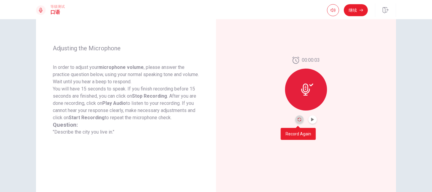
click at [298, 118] on icon "Record Again" at bounding box center [300, 120] width 4 height 4
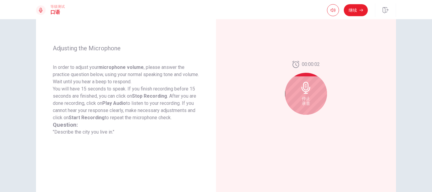
click at [317, 101] on div "停止 录音" at bounding box center [306, 94] width 42 height 42
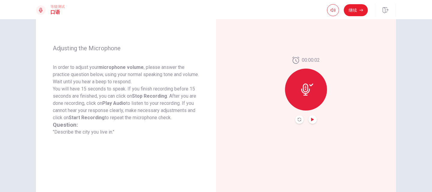
click at [311, 120] on icon "Play Audio" at bounding box center [312, 120] width 3 height 4
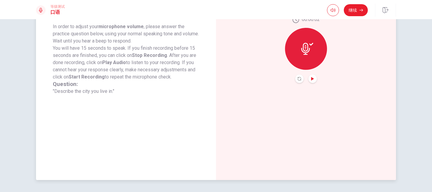
scroll to position [102, 0]
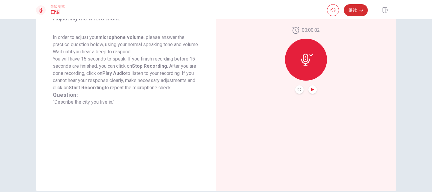
click at [349, 10] on button "继续" at bounding box center [356, 10] width 24 height 12
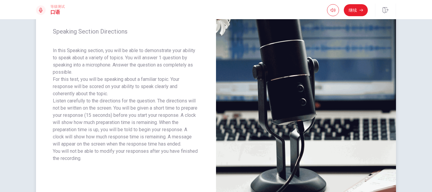
scroll to position [60, 0]
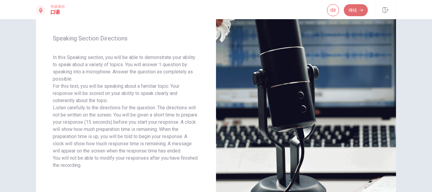
click at [358, 13] on button "继续" at bounding box center [356, 10] width 24 height 12
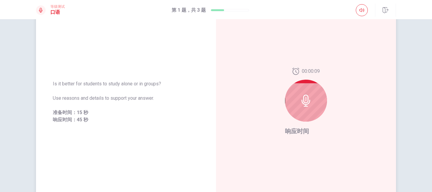
click at [304, 105] on icon at bounding box center [306, 101] width 9 height 12
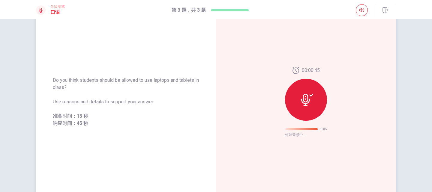
scroll to position [26, 0]
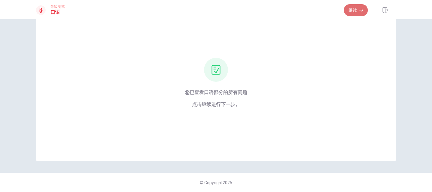
click at [347, 11] on button "继续" at bounding box center [356, 10] width 24 height 12
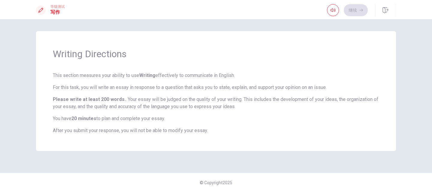
scroll to position [0, 0]
click at [356, 12] on button "继续" at bounding box center [356, 10] width 24 height 12
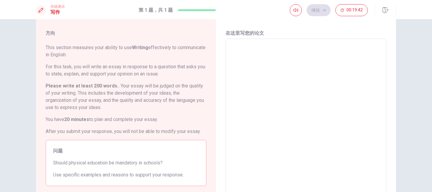
scroll to position [30, 0]
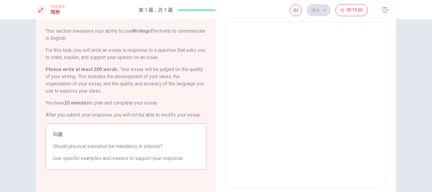
click at [294, 138] on textarea at bounding box center [306, 105] width 153 height 156
type textarea "I"
type textarea "x"
type textarea "I"
type textarea "x"
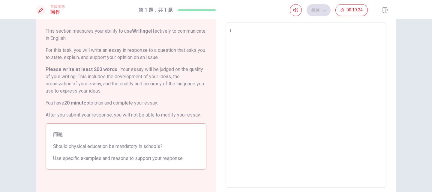
type textarea "I T"
type textarea "x"
type textarea "I TH"
type textarea "x"
type textarea "I T"
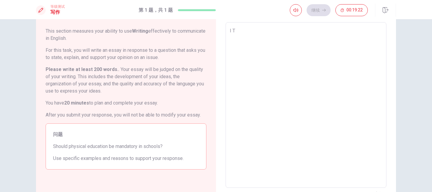
type textarea "x"
type textarea "I"
type textarea "x"
type textarea "I t"
type textarea "x"
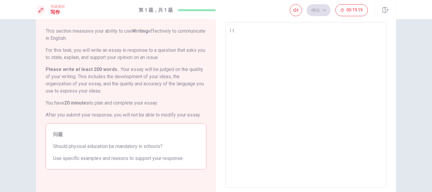
type textarea "I th"
type textarea "x"
type textarea "I thi"
type textarea "x"
type textarea "I thin"
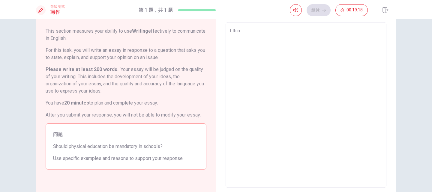
type textarea "x"
type textarea "I think"
type textarea "x"
type textarea "I think"
type textarea "x"
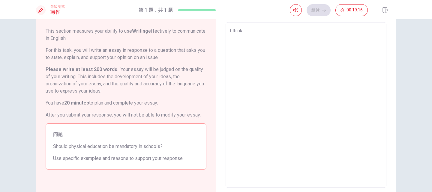
type textarea "I think i"
type textarea "x"
type textarea "I think is"
type textarea "x"
type textarea "I think is"
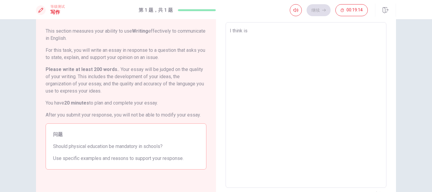
type textarea "x"
type textarea "I think is g"
type textarea "x"
type textarea "I think is go"
type textarea "x"
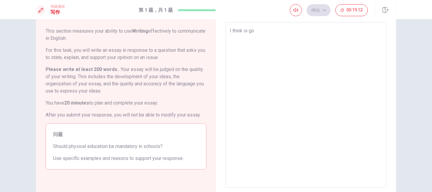
type textarea "I think is goo"
type textarea "x"
type textarea "I think is good"
type textarea "x"
type textarea "I think is goo"
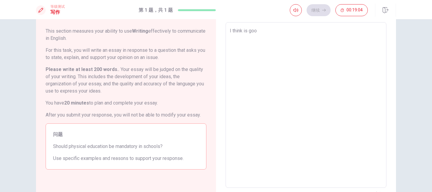
type textarea "x"
type textarea "I think is go"
type textarea "x"
type textarea "I think is g"
type textarea "x"
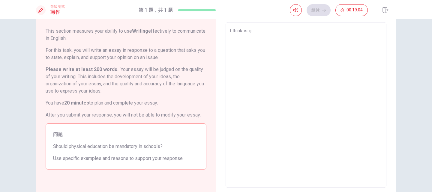
type textarea "I think is"
type textarea "x"
type textarea "I think is"
type textarea "x"
type textarea "I think i"
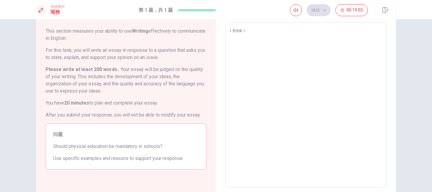
type textarea "x"
type textarea "I think is"
type textarea "x"
type textarea "I think i"
type textarea "x"
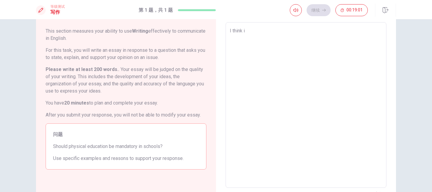
type textarea "I think"
type textarea "x"
type textarea "I think i"
type textarea "x"
type textarea "I think if"
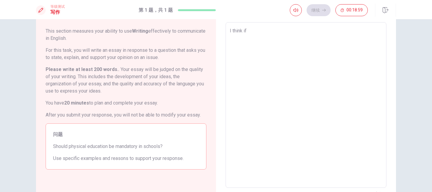
type textarea "x"
type textarea "I think i"
type textarea "x"
type textarea "I think"
type textarea "x"
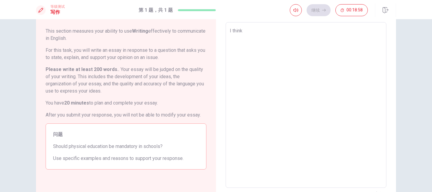
type textarea "I think n"
type textarea "x"
type textarea "I think no"
type textarea "x"
type textarea "I think not"
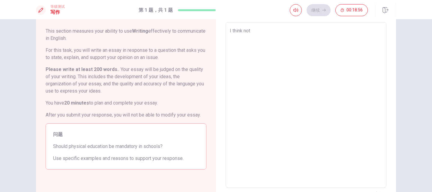
type textarea "x"
type textarea "I think not"
type textarea "x"
type textarea "I think not m"
type textarea "x"
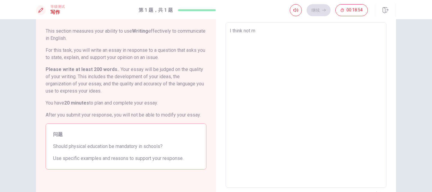
type textarea "I think not ma"
type textarea "x"
type textarea "I think not man"
type textarea "x"
type textarea "I think not mand"
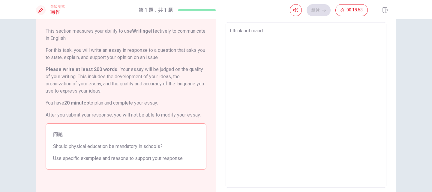
type textarea "x"
type textarea "I think not manda"
type textarea "x"
type textarea "I think not mandat"
type textarea "x"
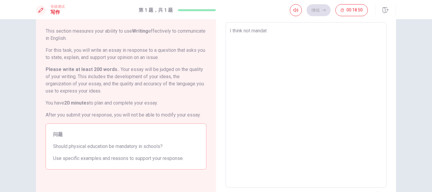
type textarea "I think not mandato"
type textarea "x"
type textarea "I think not mandator"
type textarea "x"
type textarea "I think not mandatory"
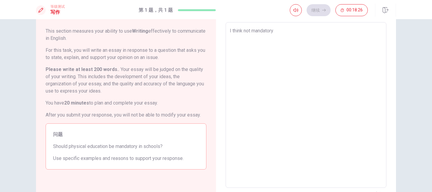
type textarea "x"
type textarea "I think not mandatoryㄝ"
type textarea "x"
type textarea "I think not mandatory"
type textarea "x"
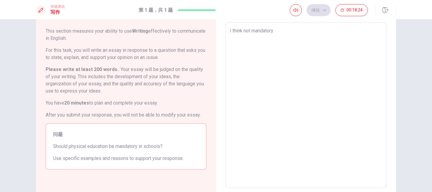
type textarea "I think not mandatory,"
type textarea "x"
type textarea "I think not mandatory,"
type textarea "x"
type textarea "I think not mandatory, j"
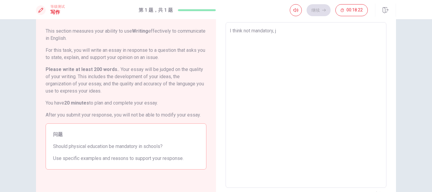
type textarea "x"
type textarea "I think not mandatory, jus"
type textarea "x"
type textarea "I think not mandatory, just"
type textarea "x"
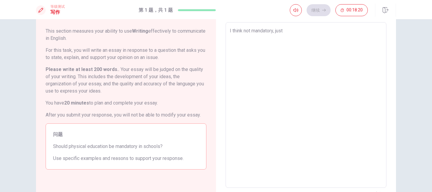
type textarea "I think not mandatory, justn"
type textarea "x"
type textarea "I think not mandatory, just"
type textarea "x"
type textarea "I think not mandatory, just"
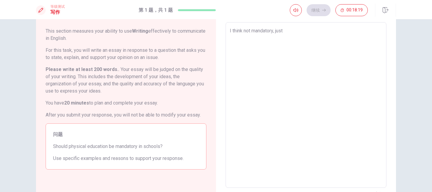
type textarea "x"
type textarea "I think not mandatory, just l"
type textarea "x"
type textarea "I think not mandatory, just le"
type textarea "x"
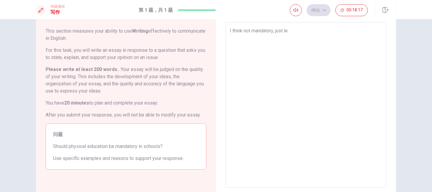
type textarea "I think not mandatory, just let"
type textarea "x"
type textarea "I think not mandatory, just let"
type textarea "x"
type textarea "I think not mandatory, just let s"
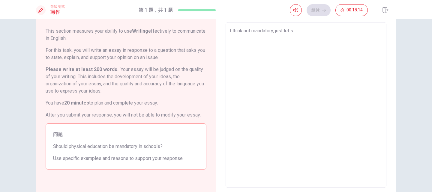
type textarea "x"
type textarea "I think not mandatory, just let st"
type textarea "x"
type textarea "I think not mandatory, just let stu"
type textarea "x"
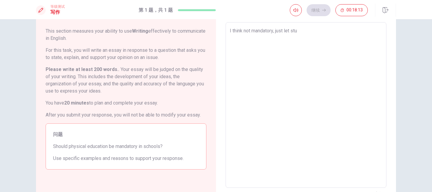
type textarea "I think not mandatory, just let stud"
type textarea "x"
type textarea "I think not mandatory, just let stude"
type textarea "x"
type textarea "I think not mandatory, just let studen"
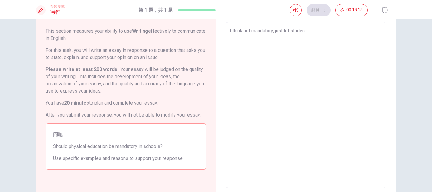
type textarea "x"
type textarea "I think not mandatory, just let student"
type textarea "x"
type textarea "I think not mandatory, just let students"
type textarea "x"
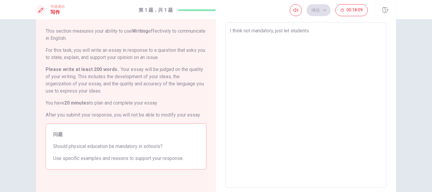
type textarea "I think not mandatory, just let students"
type textarea "x"
type textarea "I think not mandatory, just let students c"
type textarea "x"
type textarea "I think not mandatory, just let students ca"
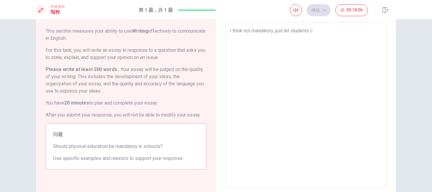
type textarea "x"
type textarea "I think not mandatory, just let students can"
type textarea "x"
type textarea "I think not mandatory, just let students ca"
type textarea "x"
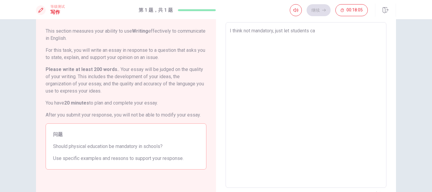
type textarea "I think not mandatory, just let students c"
type textarea "x"
type textarea "I think not mandatory, just let students"
type textarea "x"
type textarea "I think not mandatory, just let students h"
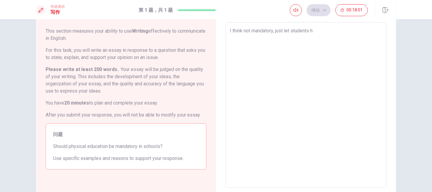
type textarea "x"
type textarea "I think not mandatory, just let students ha"
type textarea "x"
type textarea "I think not mandatory, just let students hav"
type textarea "x"
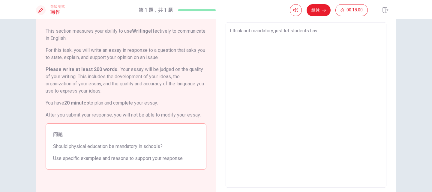
type textarea "I think not mandatory, just let students have"
type textarea "x"
type textarea "I think not mandatory, just let students have"
type textarea "x"
type textarea "I think not mandatory, just let students have a"
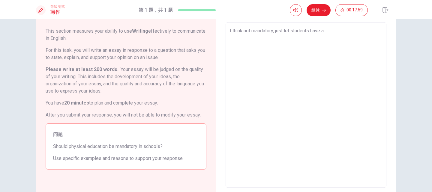
type textarea "x"
type textarea "I think not mandatory, just let students have a"
type textarea "x"
type textarea "I think not mandatory, just let students have a c"
type textarea "x"
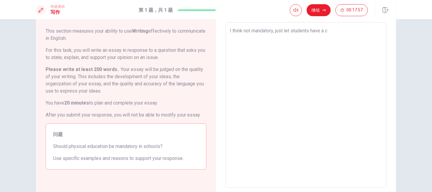
type textarea "I think not mandatory, just let students have a ch"
type textarea "x"
type textarea "I think not mandatory, just let students have a cho"
type textarea "x"
type textarea "I think not mandatory, just let students have a choi"
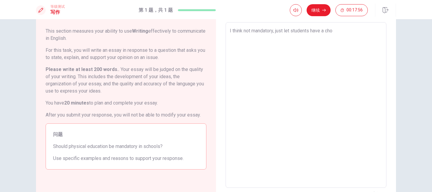
type textarea "x"
type textarea "I think not mandatory, just let students have a choic"
type textarea "x"
type textarea "I think not mandatory, just let students have a choice"
type textarea "x"
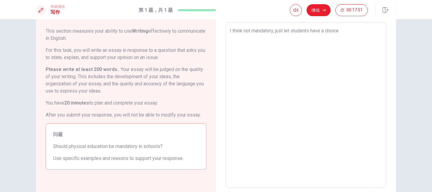
type textarea "I think not mandatory, just let students have a choice"
type textarea "x"
type textarea "I think not mandatory, just let students have a choice t"
type textarea "x"
type textarea "I think not mandatory, just let students have a choice to"
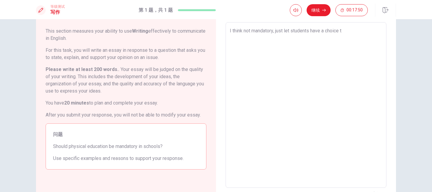
type textarea "x"
type textarea "I think not mandatory, just let students have a choice to"
type textarea "x"
type textarea "I think not mandatory, just let students have a choice to"
type textarea "x"
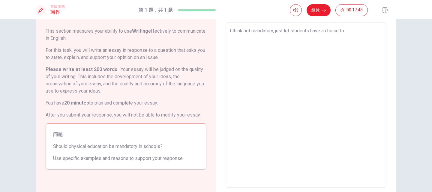
type textarea "I think not mandatory, just let students have a choice t"
type textarea "x"
type textarea "I think not mandatory, just let students have a choice"
type textarea "x"
type textarea "I think not mandatory, just let students have a choice"
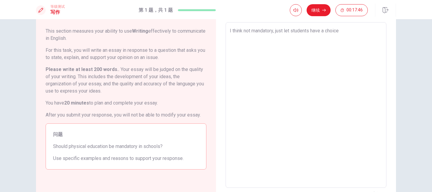
type textarea "x"
type textarea "I think not mandatory, just let students have a choiceㄝ"
type textarea "x"
type textarea "I think not mandatory, just let students have a choice"
type textarea "x"
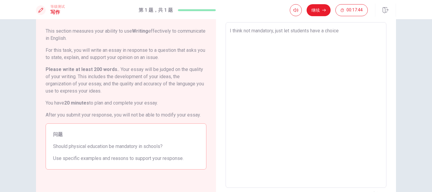
type textarea "I think not mandatory, just let students have a choice,"
type textarea "x"
type textarea "I think not mandatory, just let students have a choice,"
type textarea "x"
type textarea "I think not mandatory, just let students have a choice, i"
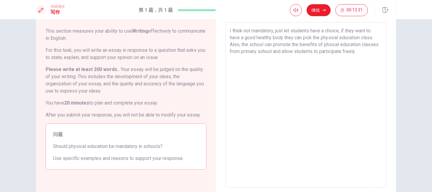
click at [263, 29] on textarea "I think not mandatory, just let students have a choice, if they want to have a …" at bounding box center [306, 105] width 153 height 156
drag, startPoint x: 244, startPoint y: 47, endPoint x: 328, endPoint y: 46, distance: 84.1
click at [328, 46] on textarea "I think not mandatory, just let students have a choice, if they want to have a …" at bounding box center [306, 105] width 153 height 156
click at [246, 47] on textarea "I think not mandatory, just let students have a choice, if they want to have a …" at bounding box center [306, 105] width 153 height 156
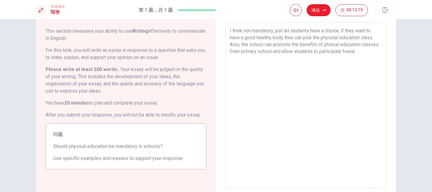
click at [241, 45] on textarea "I think not mandatory, just let students have a choice, if they want to have a …" at bounding box center [306, 105] width 153 height 156
click at [241, 46] on textarea "I think not mandatory, just let students have a choice, if they want to have a …" at bounding box center [306, 105] width 153 height 156
drag, startPoint x: 257, startPoint y: 46, endPoint x: 339, endPoint y: 57, distance: 82.4
click at [339, 57] on textarea "I think not mandatory, just let students have a choice, if they want to have a …" at bounding box center [306, 105] width 153 height 156
click at [380, 51] on textarea "I think not mandatory, just let students have a choice, if they want to have a …" at bounding box center [306, 105] width 153 height 156
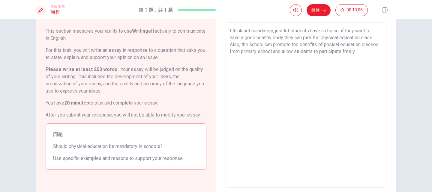
click at [380, 52] on textarea "I think not mandatory, just let students have a choice, if they want to have a …" at bounding box center [306, 105] width 153 height 156
click at [368, 78] on textarea "I think not mandatory, just let students have a choice, if they want to have a …" at bounding box center [306, 105] width 153 height 156
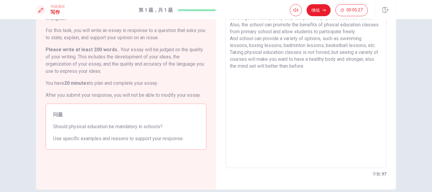
scroll to position [19, 0]
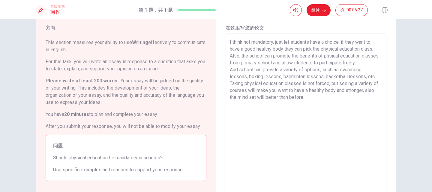
click at [325, 104] on textarea "I think not mandatory, just let students have a choice, if they want to have a …" at bounding box center [306, 117] width 153 height 156
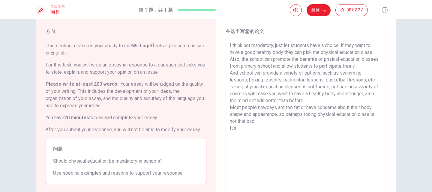
scroll to position [30, 0]
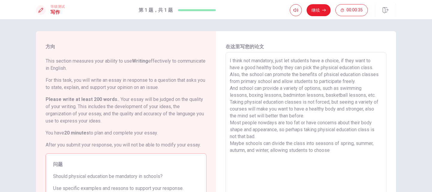
scroll to position [30, 0]
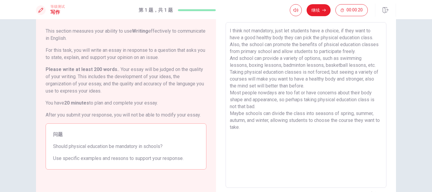
drag, startPoint x: 331, startPoint y: 141, endPoint x: 329, endPoint y: 134, distance: 7.7
click at [330, 138] on textarea "I think not mandatory, just let students have a choice, if they want to have a …" at bounding box center [306, 105] width 153 height 156
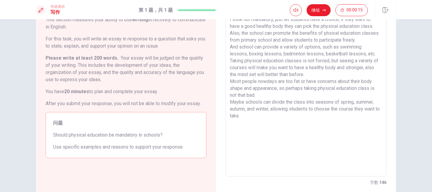
scroll to position [49, 0]
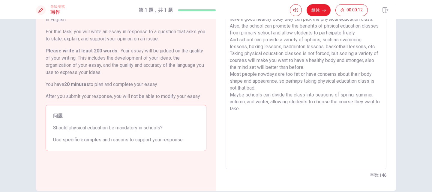
type textarea "I think not mandatory, just let students have a choice, if they want to have a …"
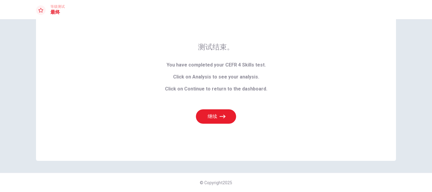
scroll to position [26, 0]
click at [295, 131] on div "测试结束。 You have completed your CEFR 4 Skills test. Click on Analysis to see your…" at bounding box center [216, 83] width 360 height 156
click at [218, 116] on button "继续" at bounding box center [216, 117] width 40 height 14
